Goal: Information Seeking & Learning: Learn about a topic

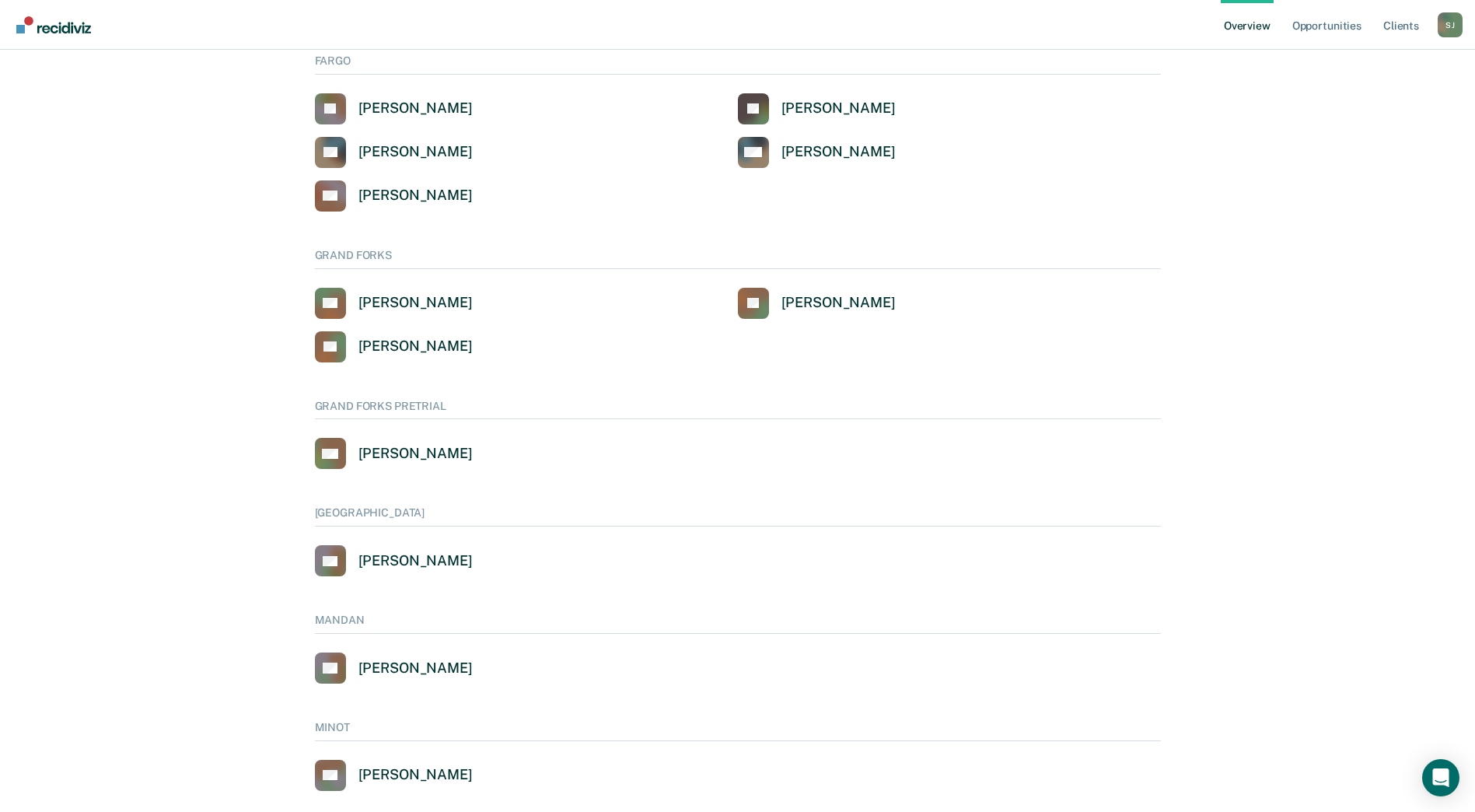
scroll to position [583, 0]
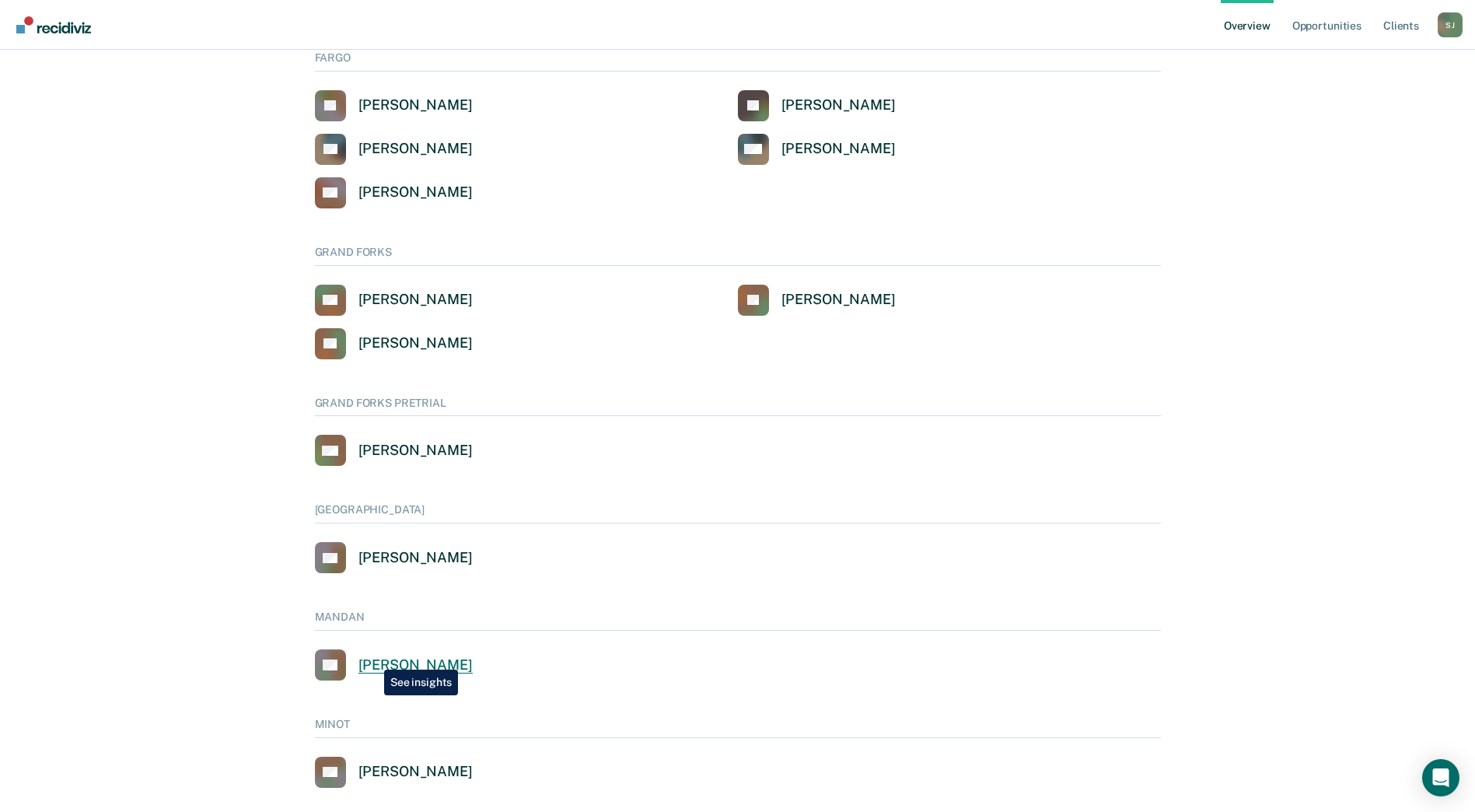
click at [373, 658] on div "[PERSON_NAME]" at bounding box center [415, 665] width 114 height 18
